Goal: Task Accomplishment & Management: Manage account settings

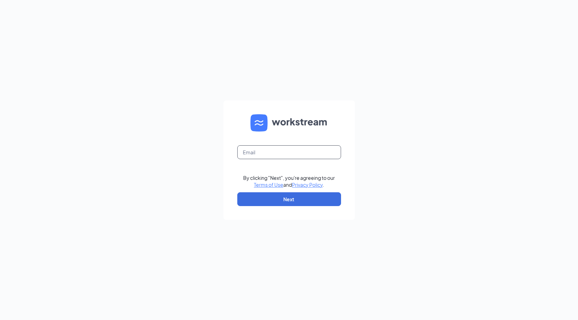
click at [275, 156] on input "text" at bounding box center [289, 153] width 104 height 14
type input "[EMAIL_ADDRESS][DOMAIN_NAME]"
click at [286, 204] on button "Next" at bounding box center [289, 200] width 104 height 14
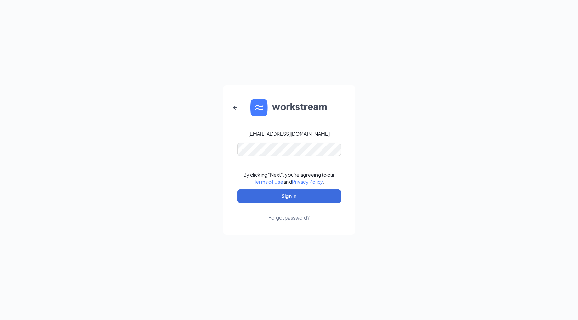
click at [298, 162] on form "careers@coupacafe.com By clicking "Next", you're agreeing to our Terms of Use a…" at bounding box center [288, 160] width 131 height 150
click at [295, 198] on button "Sign In" at bounding box center [289, 196] width 104 height 14
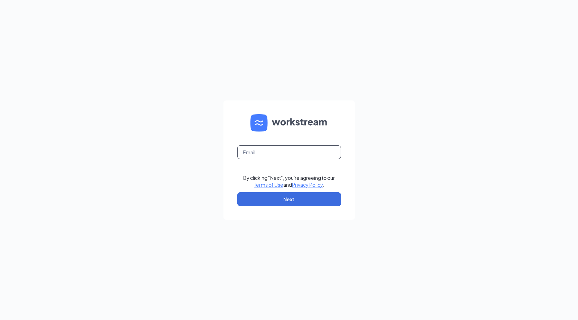
click at [281, 153] on input "text" at bounding box center [289, 153] width 104 height 14
type input "[EMAIL_ADDRESS][DOMAIN_NAME]"
click at [283, 194] on button "Next" at bounding box center [289, 200] width 104 height 14
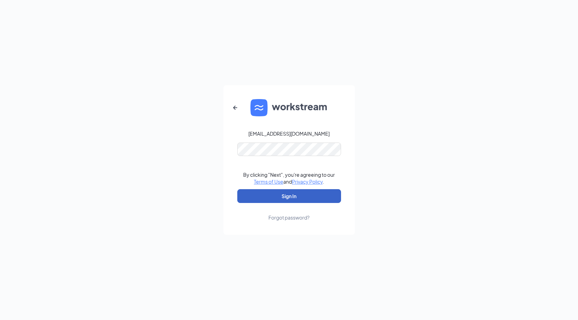
click at [284, 194] on button "Sign In" at bounding box center [289, 196] width 104 height 14
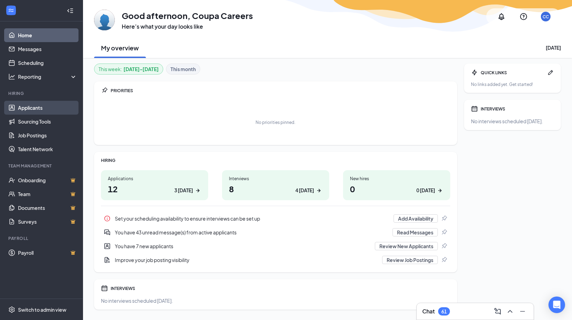
click at [31, 103] on link "Applicants" at bounding box center [47, 108] width 59 height 14
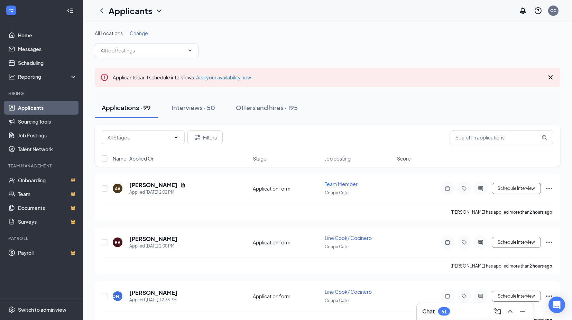
click at [353, 106] on div "Applications · 99 Interviews · 50 Offers and hires · 195" at bounding box center [327, 107] width 465 height 21
drag, startPoint x: 245, startPoint y: 1, endPoint x: 179, endPoint y: 15, distance: 67.4
click at [179, 15] on div "Applicants CC" at bounding box center [327, 10] width 489 height 21
click at [217, 37] on div "All Locations Change" at bounding box center [327, 44] width 465 height 28
click at [487, 313] on div "Chat 62" at bounding box center [475, 311] width 106 height 11
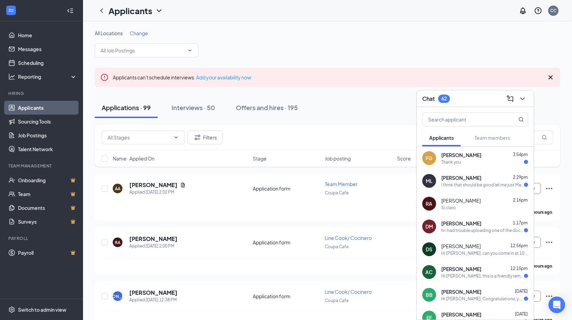
click at [463, 183] on div "I think that should be good let me just Make sure by the weekend but I think it…" at bounding box center [482, 185] width 83 height 6
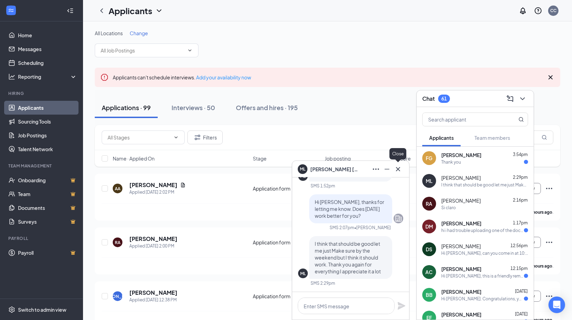
click at [398, 167] on icon "Cross" at bounding box center [398, 169] width 8 height 8
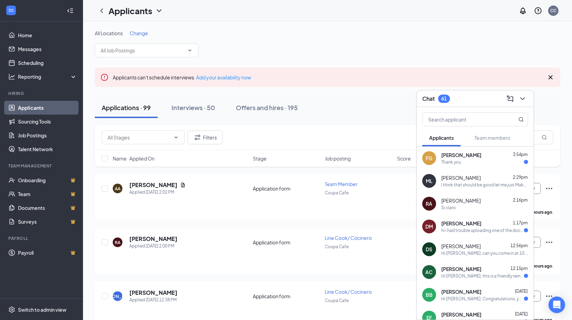
click at [489, 232] on div "hi i had trouble uploading one of the documents but it should've gone through n…" at bounding box center [482, 231] width 83 height 6
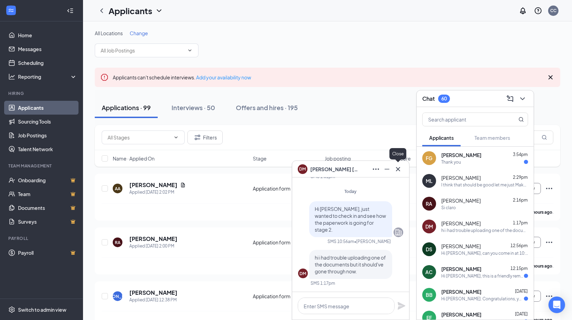
click at [400, 169] on icon "Cross" at bounding box center [398, 169] width 8 height 8
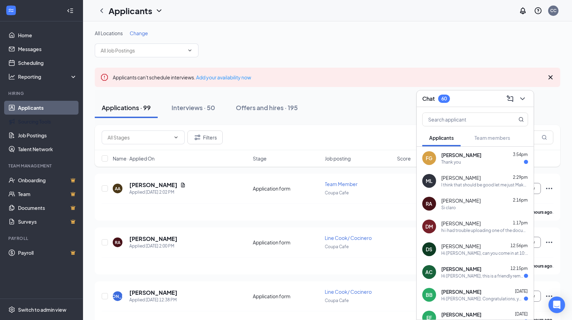
click at [43, 108] on link "Applicants" at bounding box center [47, 108] width 59 height 14
click at [139, 47] on input "text" at bounding box center [143, 51] width 84 height 8
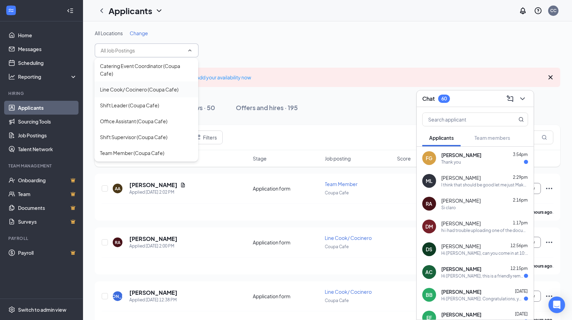
click at [150, 88] on div "Line Cook/ Cocinero (Coupa Cafe)" at bounding box center [139, 90] width 78 height 8
type input "Line Cook/ Cocinero (Coupa Cafe)"
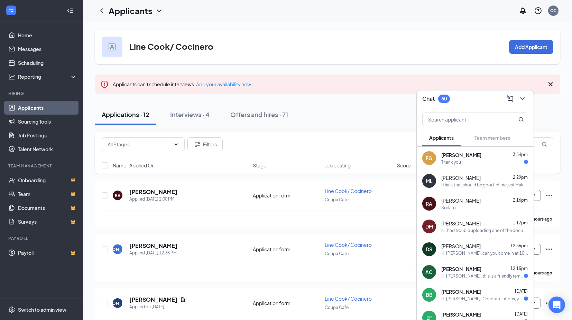
click at [264, 142] on div "Filters" at bounding box center [328, 145] width 452 height 14
click at [523, 95] on icon "ChevronDown" at bounding box center [522, 99] width 8 height 8
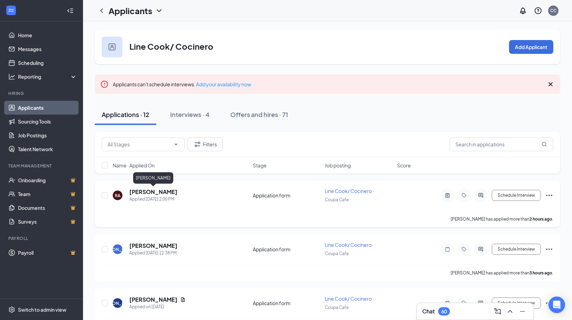
click at [166, 193] on h5 "[PERSON_NAME]" at bounding box center [153, 192] width 48 height 8
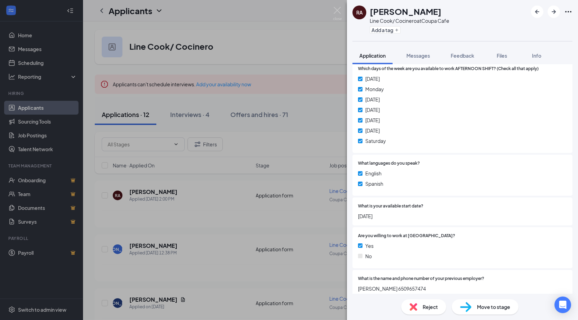
scroll to position [390, 0]
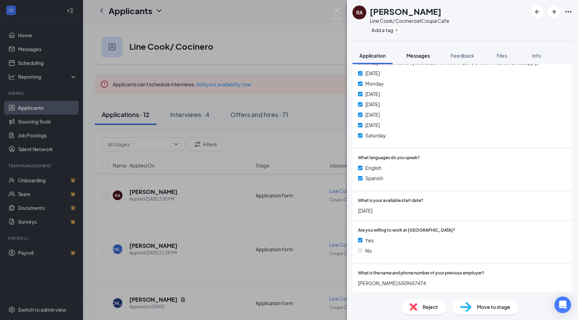
click at [415, 58] on span "Messages" at bounding box center [418, 56] width 24 height 6
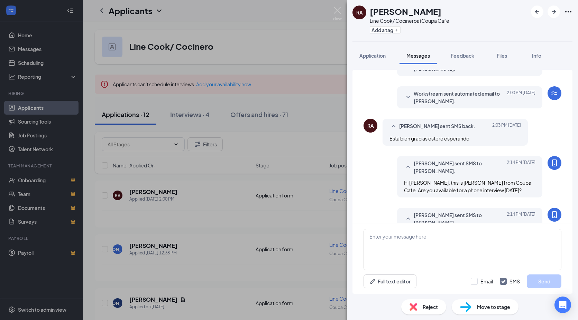
scroll to position [110, 0]
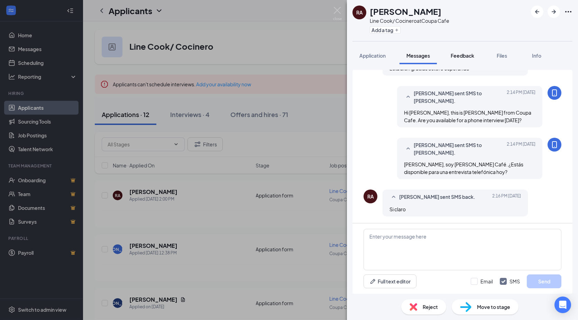
click at [454, 53] on span "Feedback" at bounding box center [462, 56] width 24 height 6
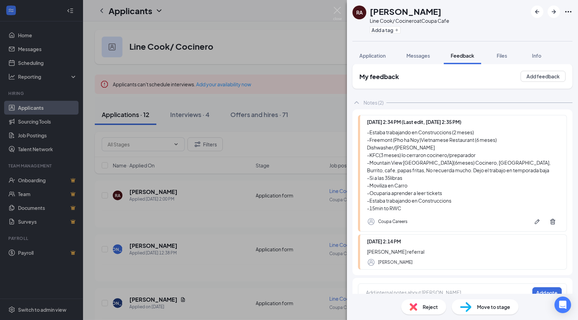
scroll to position [11, 0]
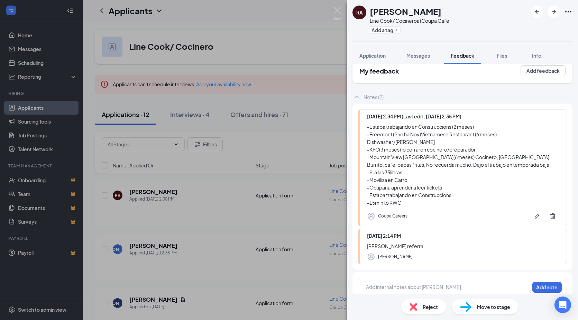
click at [417, 243] on div "[PERSON_NAME] referral" at bounding box center [463, 247] width 193 height 8
click at [514, 232] on div "[DATE] 2:14 PM [PERSON_NAME] referral [PERSON_NAME]" at bounding box center [462, 246] width 209 height 35
click at [407, 284] on div at bounding box center [447, 287] width 163 height 7
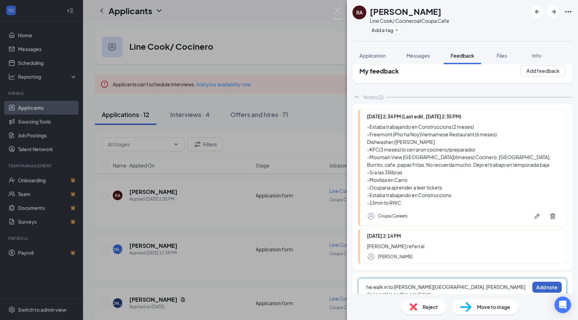
click at [542, 282] on button "Add note" at bounding box center [546, 287] width 29 height 11
